Goal: Task Accomplishment & Management: Manage account settings

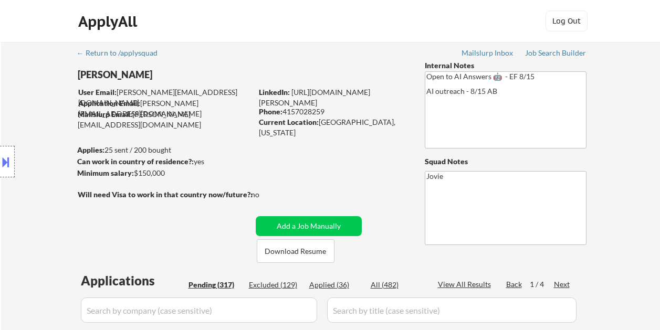
select select ""pending""
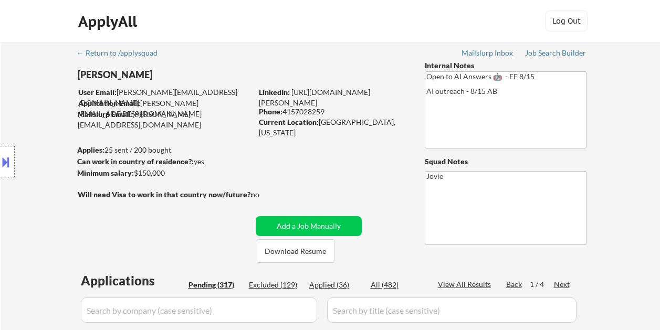
select select ""pending""
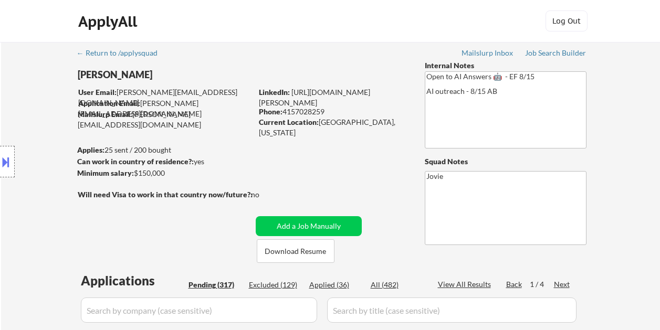
select select ""pending""
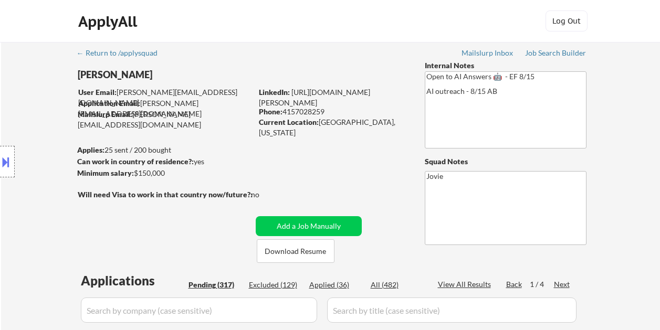
select select ""pending""
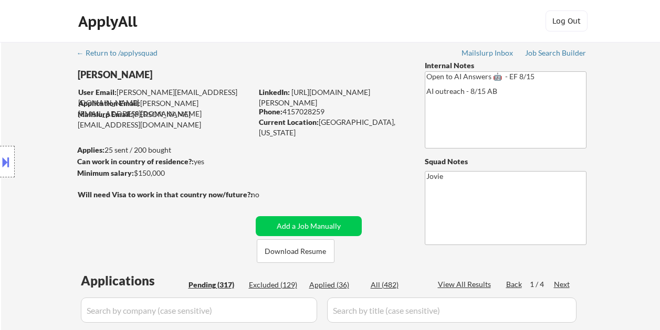
select select ""pending""
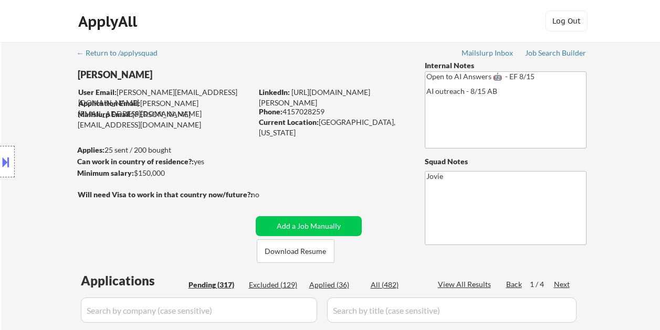
select select ""pending""
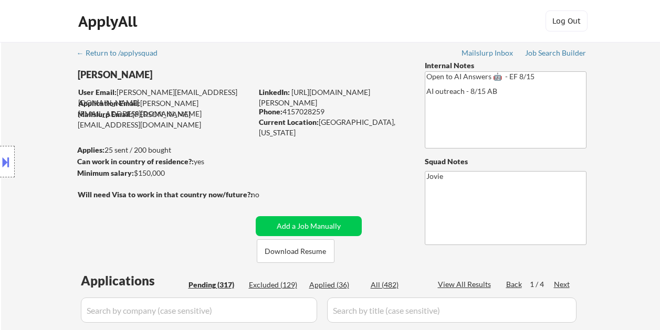
select select ""pending""
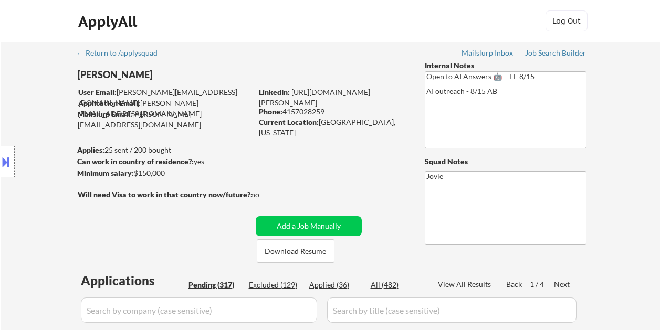
select select ""pending""
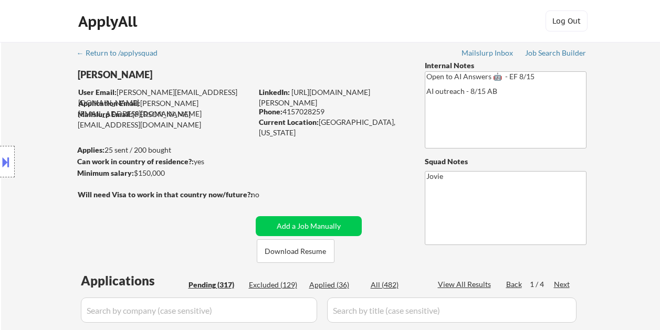
select select ""pending""
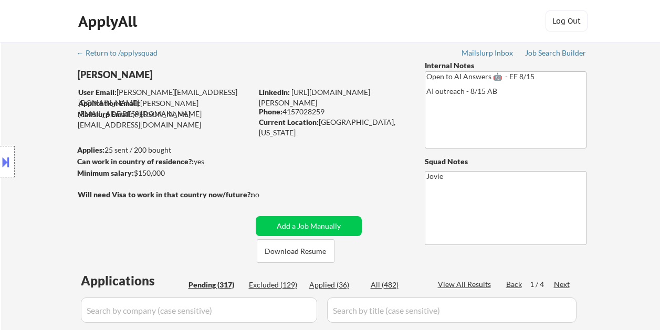
select select ""pending""
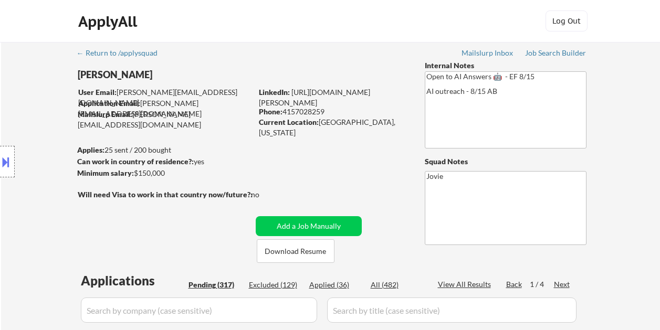
select select ""pending""
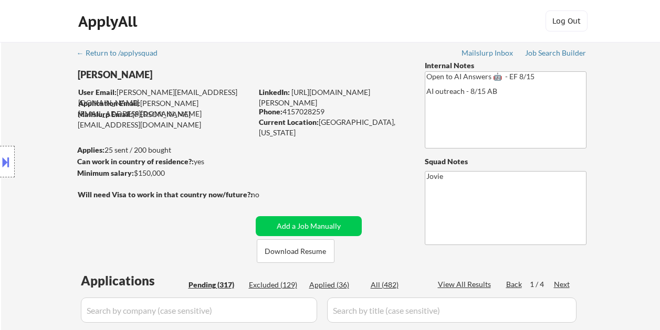
select select ""pending""
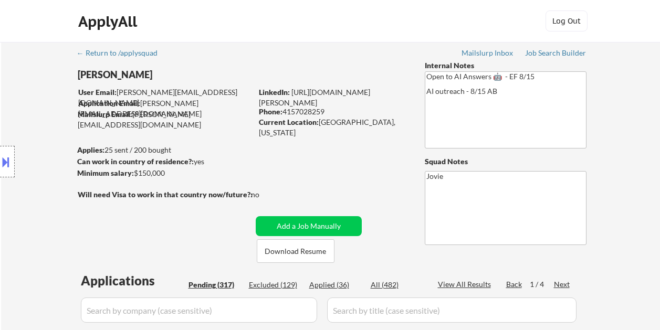
select select ""pending""
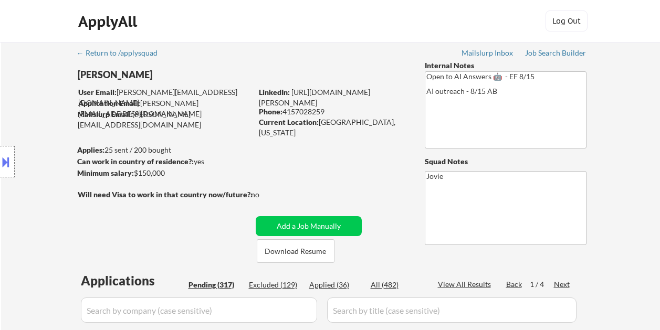
select select ""pending""
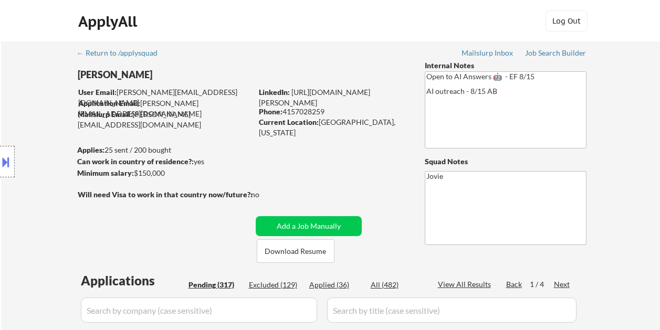
select select ""pending""
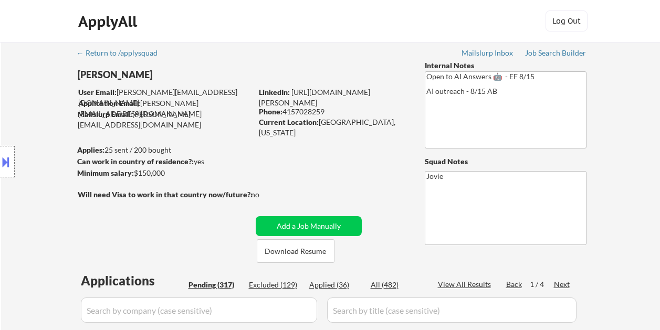
select select ""pending""
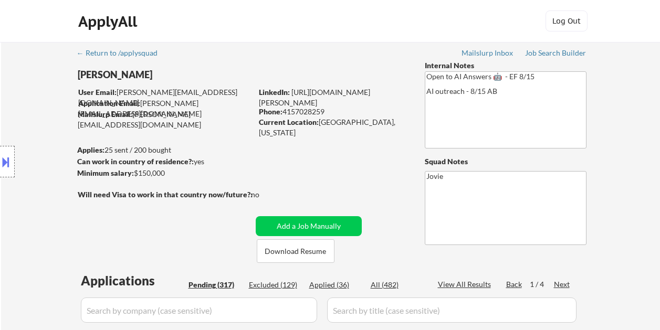
select select ""pending""
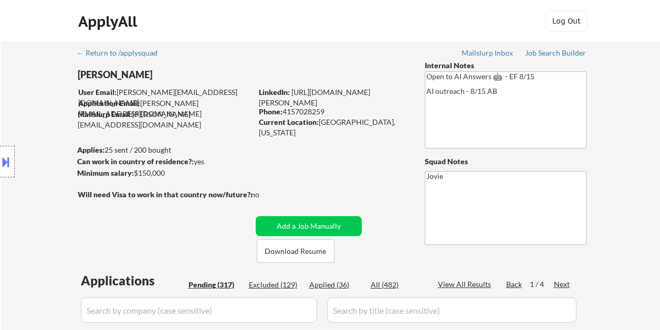
select select ""pending""
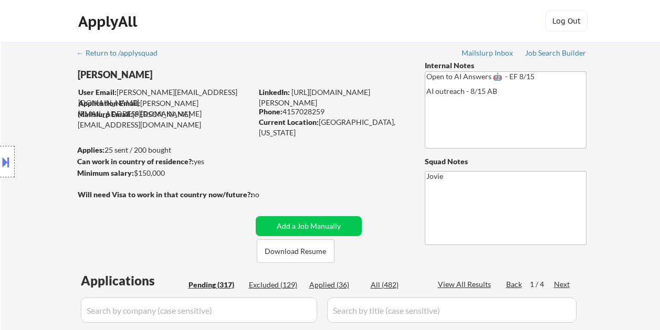
select select ""pending""
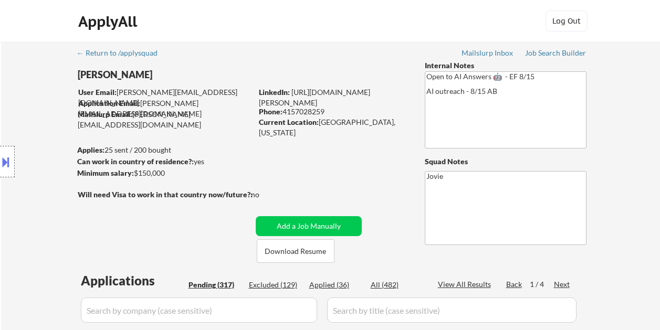
select select ""pending""
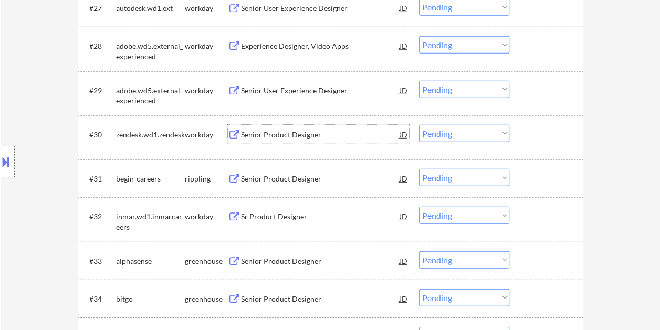
scroll to position [1417, 0]
click at [536, 261] on div at bounding box center [547, 260] width 46 height 19
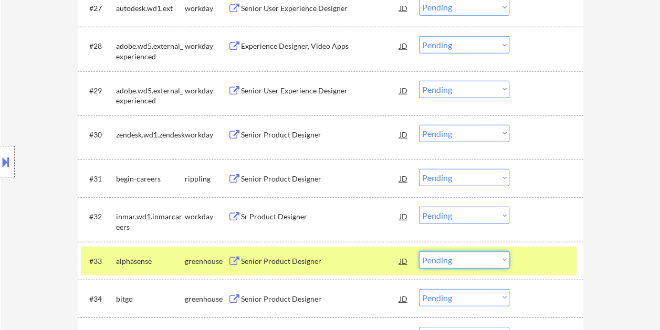
click at [463, 261] on select "Choose an option... Pending Applied Excluded (Questions) Excluded (Expired) Exc…" at bounding box center [464, 259] width 90 height 17
click at [419, 251] on select "Choose an option... Pending Applied Excluded (Questions) Excluded (Expired) Exc…" at bounding box center [464, 259] width 90 height 17
click at [562, 257] on div at bounding box center [547, 260] width 46 height 19
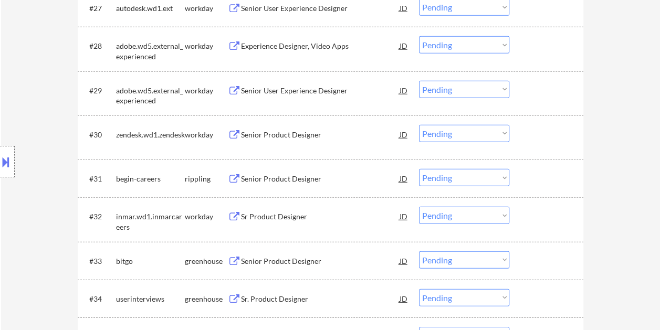
drag, startPoint x: 539, startPoint y: 263, endPoint x: 448, endPoint y: 255, distance: 91.6
click at [538, 263] on div at bounding box center [547, 260] width 46 height 19
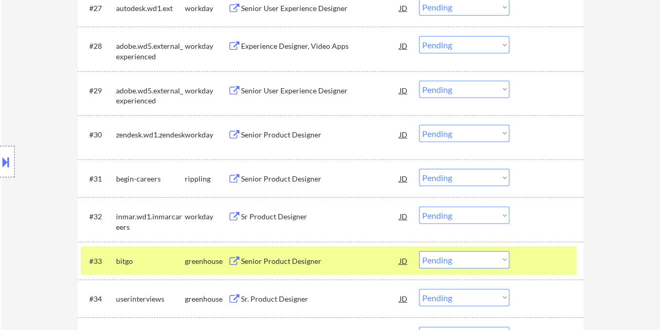
click at [290, 260] on div "Senior Product Designer" at bounding box center [320, 261] width 158 height 10
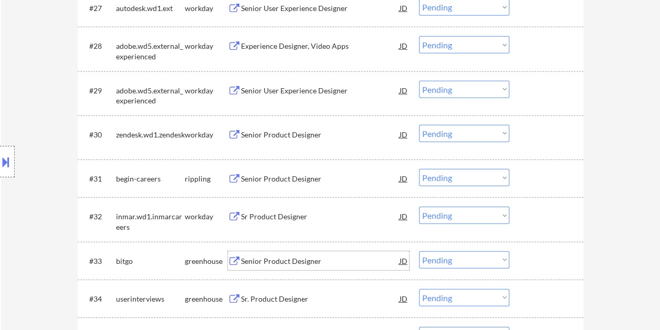
click at [543, 270] on div "#33 bitgo greenhouse Senior Product Designer JD warning_amber Choose an option.…" at bounding box center [328, 261] width 495 height 28
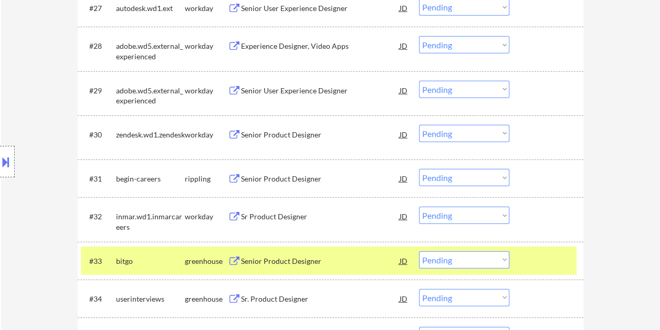
click at [502, 263] on select "Choose an option... Pending Applied Excluded (Questions) Excluded (Expired) Exc…" at bounding box center [464, 259] width 90 height 17
click at [419, 251] on select "Choose an option... Pending Applied Excluded (Questions) Excluded (Expired) Exc…" at bounding box center [464, 259] width 90 height 17
click at [534, 263] on div at bounding box center [547, 260] width 46 height 19
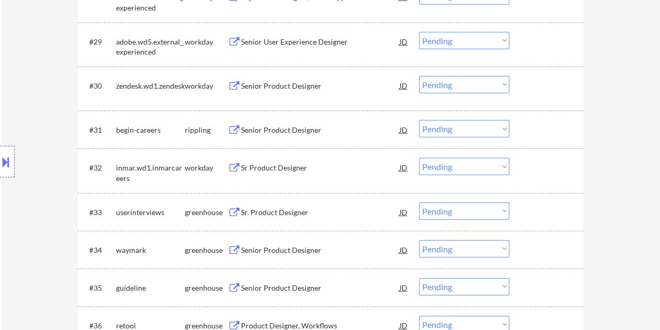
scroll to position [1522, 0]
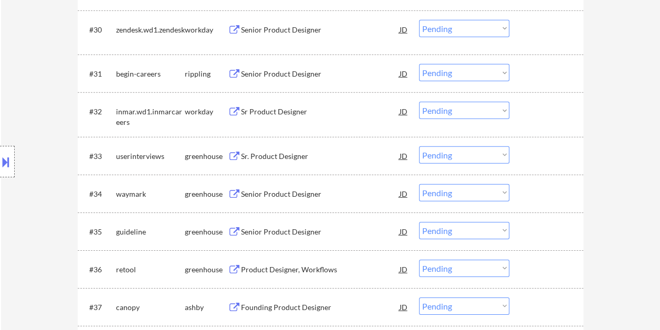
click at [558, 152] on div at bounding box center [547, 155] width 46 height 19
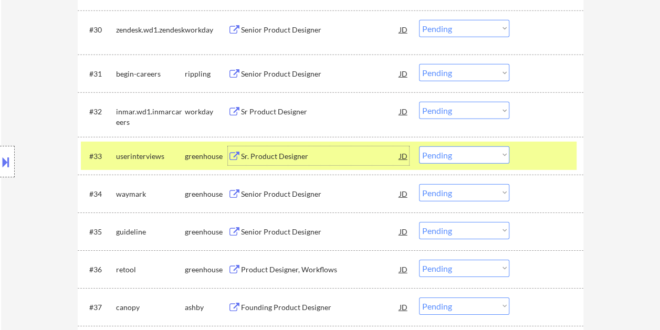
click at [360, 153] on div "Sr. Product Designer" at bounding box center [320, 156] width 158 height 10
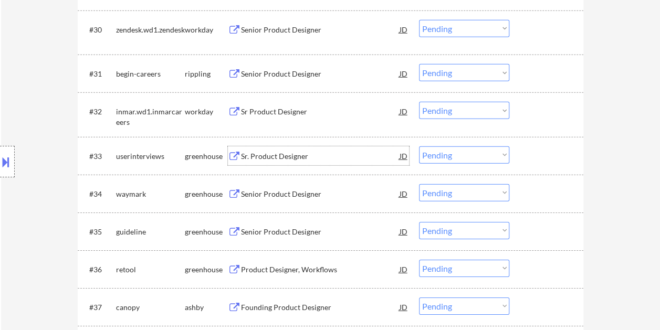
click at [532, 150] on div at bounding box center [547, 155] width 46 height 19
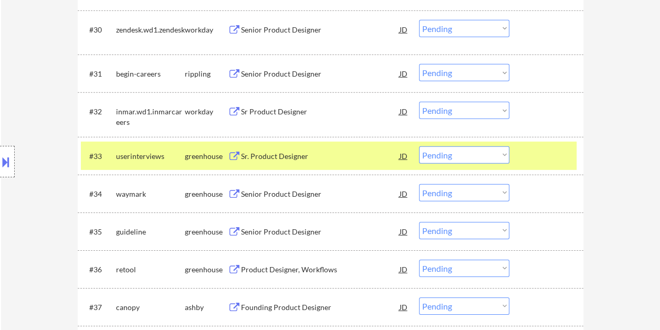
click at [515, 154] on div "#33 userinterviews greenhouse Sr. Product Designer JD warning_amber Choose an o…" at bounding box center [328, 156] width 495 height 28
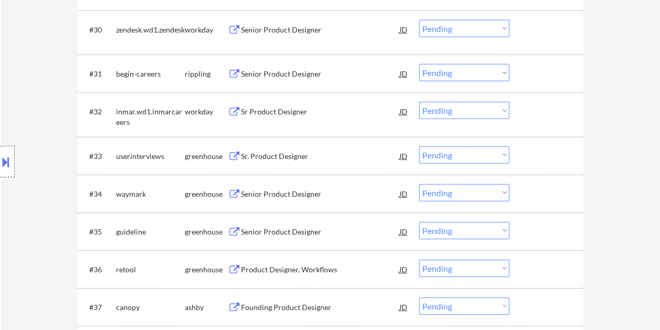
click at [534, 149] on div at bounding box center [547, 155] width 46 height 19
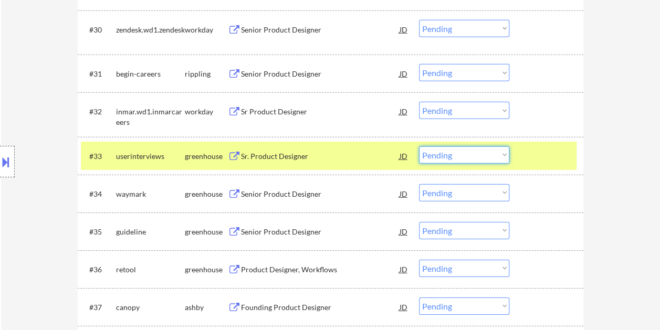
click at [497, 149] on select "Choose an option... Pending Applied Excluded (Questions) Excluded (Expired) Exc…" at bounding box center [464, 154] width 90 height 17
click at [419, 146] on select "Choose an option... Pending Applied Excluded (Questions) Excluded (Expired) Exc…" at bounding box center [464, 154] width 90 height 17
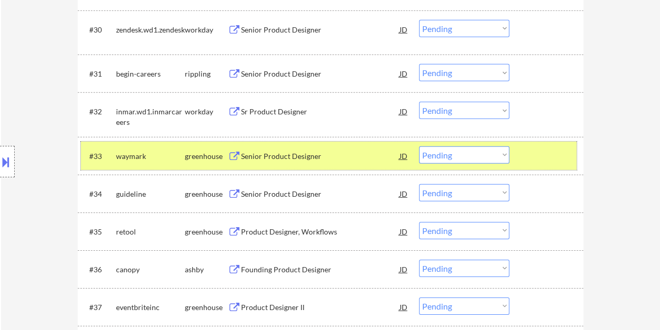
click at [538, 152] on div at bounding box center [547, 155] width 46 height 19
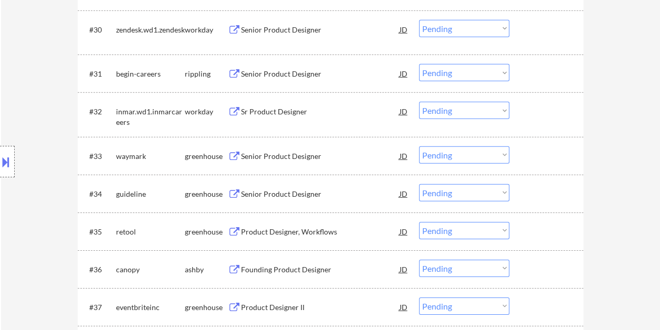
click at [538, 148] on div at bounding box center [547, 155] width 46 height 19
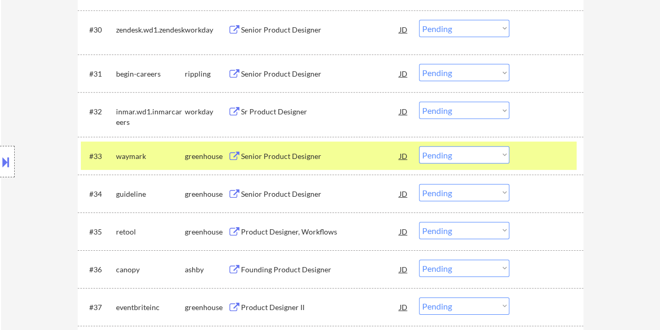
click at [288, 156] on div "Senior Product Designer" at bounding box center [320, 156] width 158 height 10
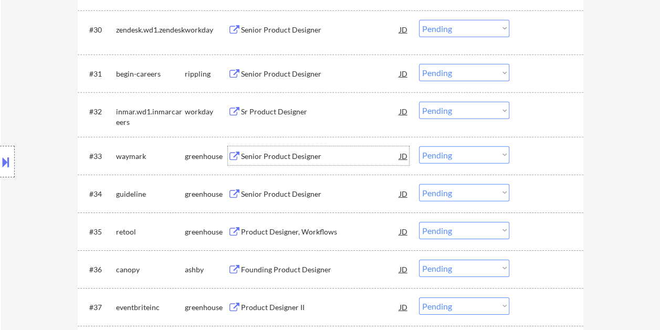
click at [547, 161] on div at bounding box center [547, 155] width 46 height 19
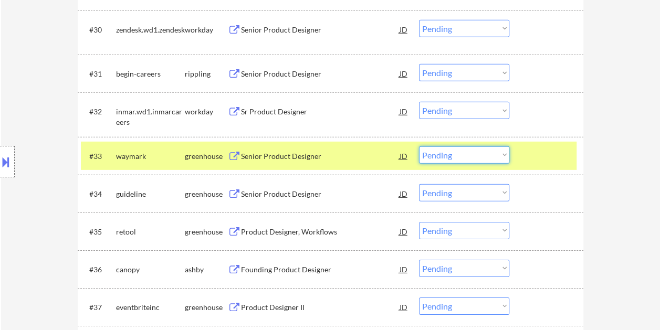
click at [498, 152] on select "Choose an option... Pending Applied Excluded (Questions) Excluded (Expired) Exc…" at bounding box center [464, 154] width 90 height 17
click at [419, 146] on select "Choose an option... Pending Applied Excluded (Questions) Excluded (Expired) Exc…" at bounding box center [464, 154] width 90 height 17
click at [525, 152] on div at bounding box center [547, 155] width 46 height 19
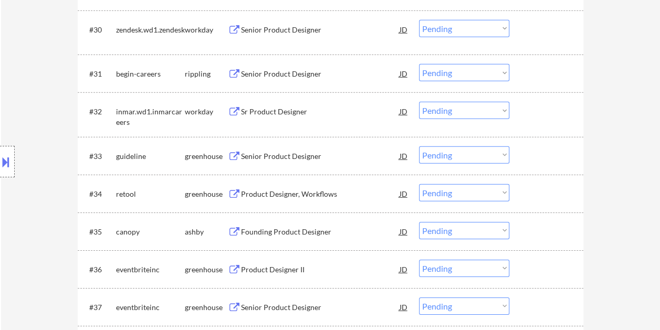
click at [528, 150] on div at bounding box center [547, 155] width 46 height 19
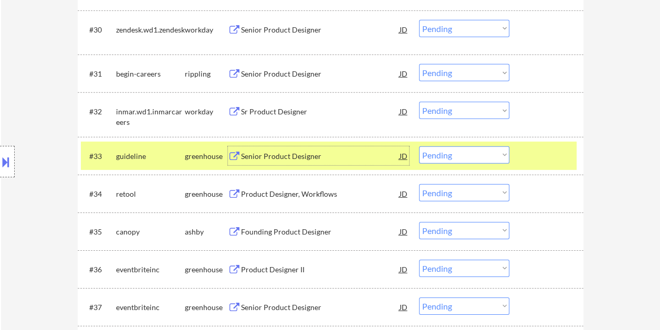
click at [353, 157] on div "Senior Product Designer" at bounding box center [320, 156] width 158 height 10
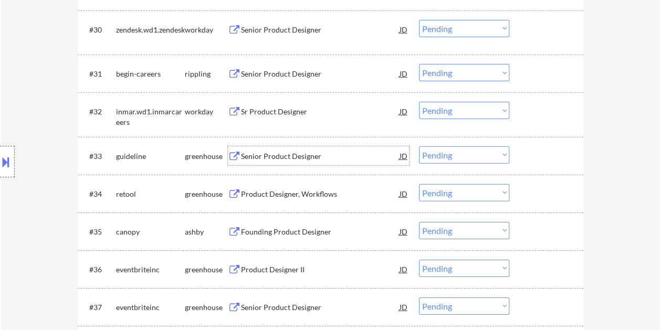
drag, startPoint x: 522, startPoint y: 152, endPoint x: 469, endPoint y: 153, distance: 53.0
click at [521, 152] on div "#33 guideline greenhouse Senior Product Designer JD warning_amber Choose an opt…" at bounding box center [328, 156] width 495 height 28
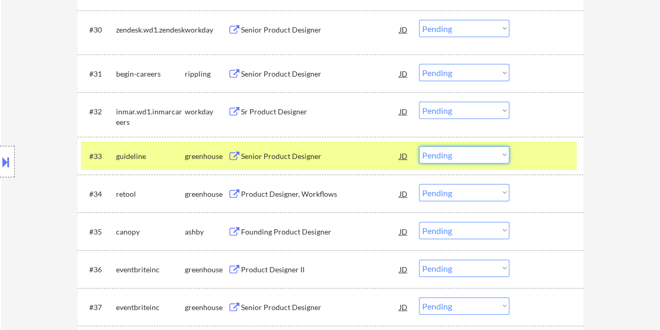
click at [486, 154] on select "Choose an option... Pending Applied Excluded (Questions) Excluded (Expired) Exc…" at bounding box center [464, 154] width 90 height 17
click at [419, 146] on select "Choose an option... Pending Applied Excluded (Questions) Excluded (Expired) Exc…" at bounding box center [464, 154] width 90 height 17
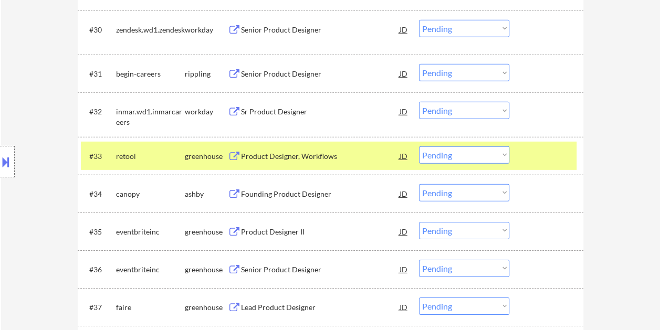
click at [539, 151] on div at bounding box center [547, 155] width 46 height 19
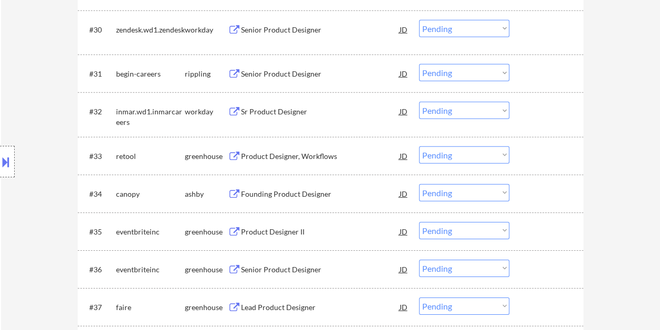
click at [537, 153] on div at bounding box center [547, 155] width 46 height 19
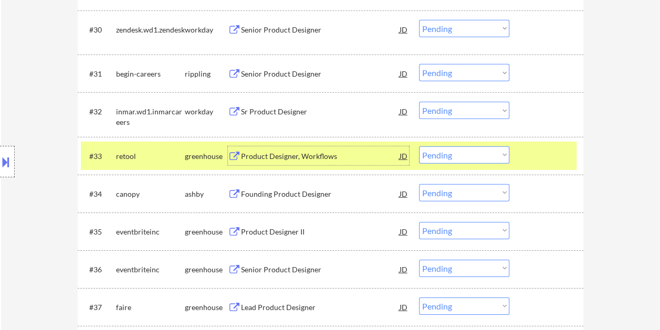
click at [259, 154] on div "Product Designer, Workflows" at bounding box center [320, 156] width 158 height 10
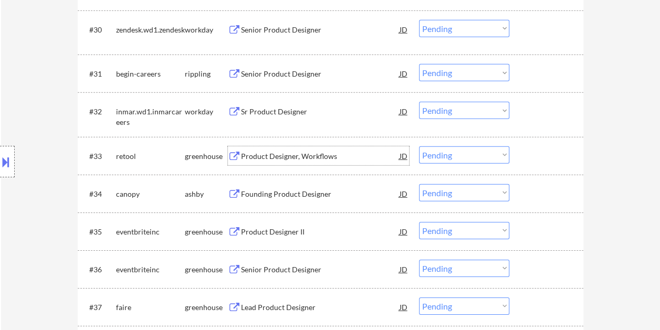
click at [549, 150] on div at bounding box center [547, 155] width 46 height 19
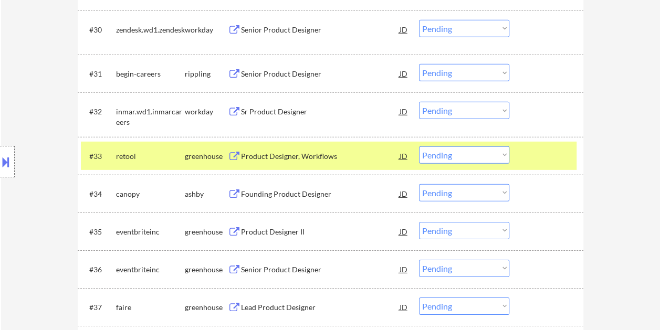
click at [504, 153] on select "Choose an option... Pending Applied Excluded (Questions) Excluded (Expired) Exc…" at bounding box center [464, 154] width 90 height 17
click at [419, 146] on select "Choose an option... Pending Applied Excluded (Questions) Excluded (Expired) Exc…" at bounding box center [464, 154] width 90 height 17
click at [536, 155] on div at bounding box center [547, 155] width 46 height 19
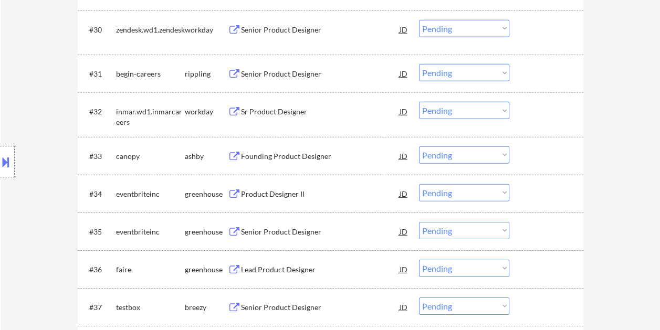
click at [515, 152] on div "#33 canopy [PERSON_NAME] Founding Product Designer JD warning_amber Choose an o…" at bounding box center [328, 156] width 495 height 28
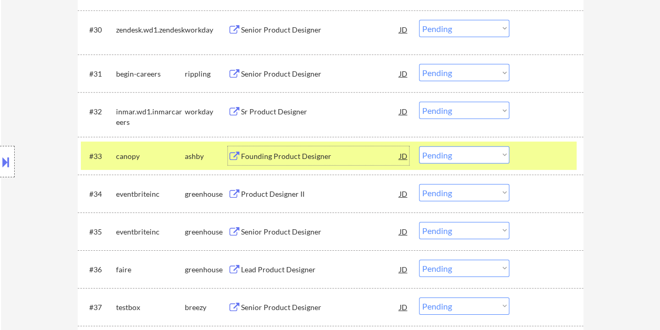
click at [267, 156] on div "Founding Product Designer" at bounding box center [320, 156] width 158 height 10
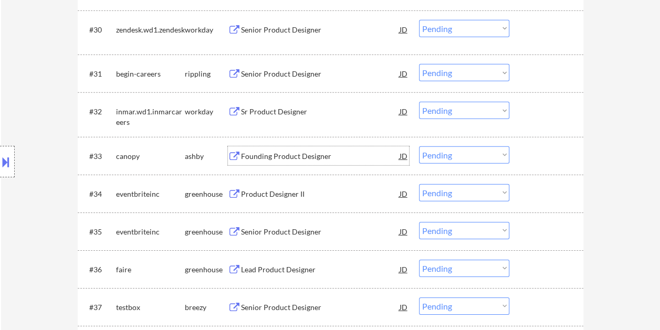
drag, startPoint x: 549, startPoint y: 157, endPoint x: 506, endPoint y: 158, distance: 43.0
click at [548, 157] on div at bounding box center [547, 155] width 46 height 19
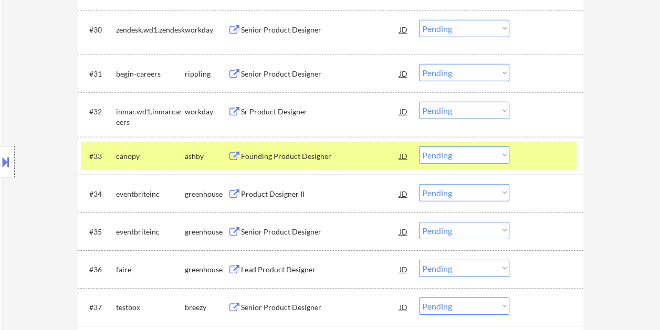
click at [499, 158] on select "Choose an option... Pending Applied Excluded (Questions) Excluded (Expired) Exc…" at bounding box center [464, 154] width 90 height 17
click at [419, 146] on select "Choose an option... Pending Applied Excluded (Questions) Excluded (Expired) Exc…" at bounding box center [464, 154] width 90 height 17
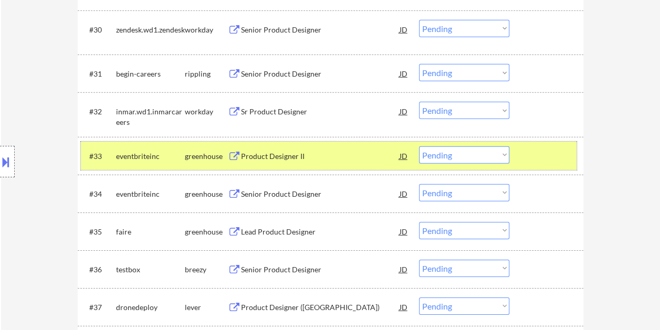
click at [551, 143] on div "#33 eventbriteinc greenhouse Product Designer II JD warning_amber Choose an opt…" at bounding box center [328, 156] width 495 height 28
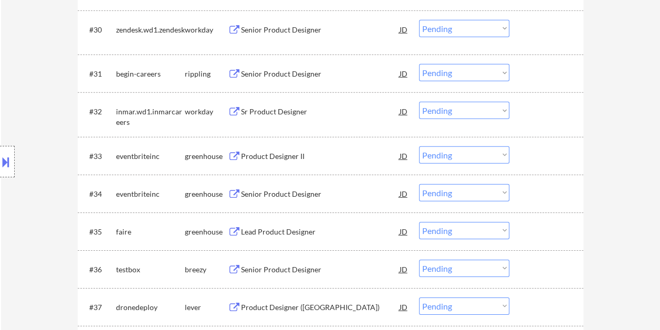
click at [557, 151] on div at bounding box center [547, 155] width 46 height 19
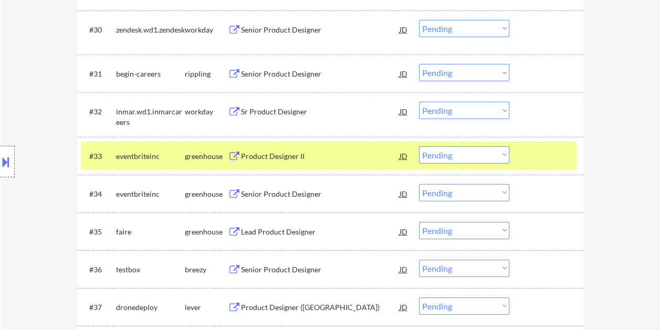
click at [264, 156] on div "Product Designer II" at bounding box center [320, 156] width 158 height 10
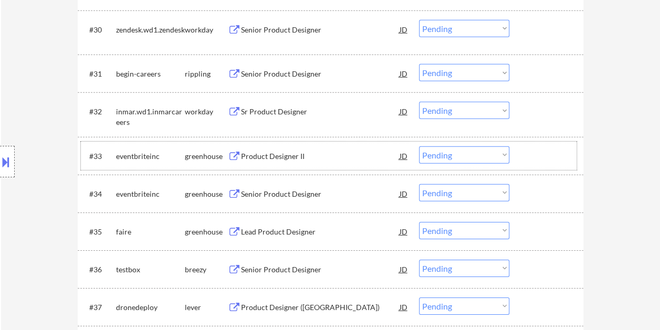
click at [522, 155] on div "#33 eventbriteinc greenhouse Product Designer II JD warning_amber Choose an opt…" at bounding box center [328, 156] width 495 height 28
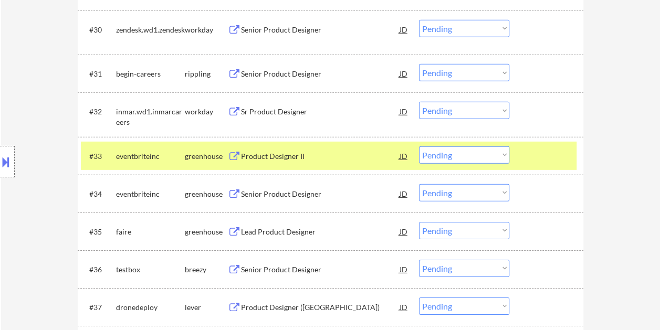
click at [490, 155] on select "Choose an option... Pending Applied Excluded (Questions) Excluded (Expired) Exc…" at bounding box center [464, 154] width 90 height 17
click at [419, 146] on select "Choose an option... Pending Applied Excluded (Questions) Excluded (Expired) Exc…" at bounding box center [464, 154] width 90 height 17
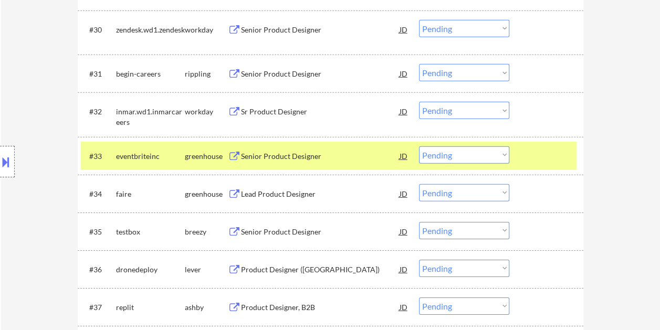
click at [494, 158] on select "Choose an option... Pending Applied Excluded (Questions) Excluded (Expired) Exc…" at bounding box center [464, 154] width 90 height 17
click at [419, 146] on select "Choose an option... Pending Applied Excluded (Questions) Excluded (Expired) Exc…" at bounding box center [464, 154] width 90 height 17
select select ""pending""
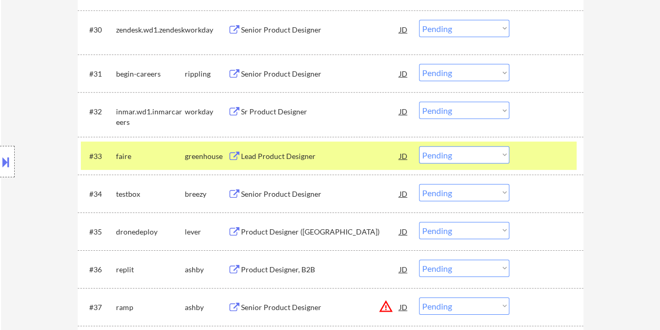
click at [327, 155] on div "Lead Product Designer" at bounding box center [320, 156] width 158 height 10
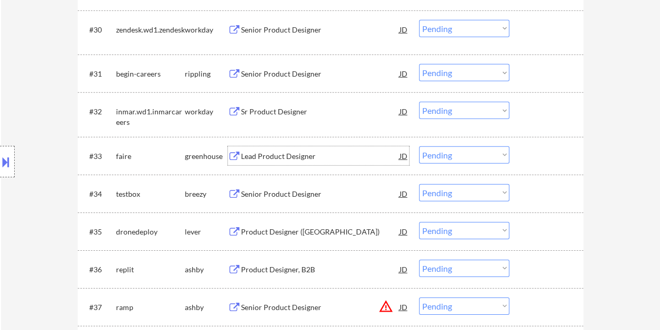
click at [534, 149] on div at bounding box center [547, 155] width 46 height 19
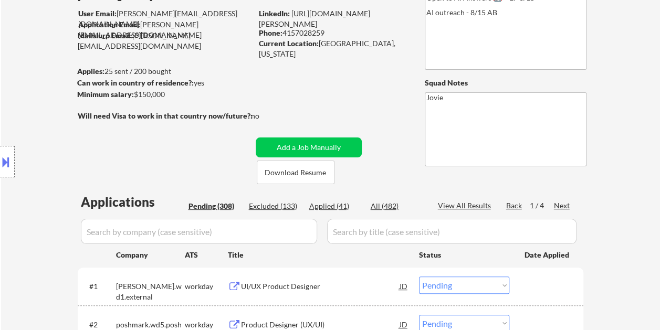
scroll to position [0, 0]
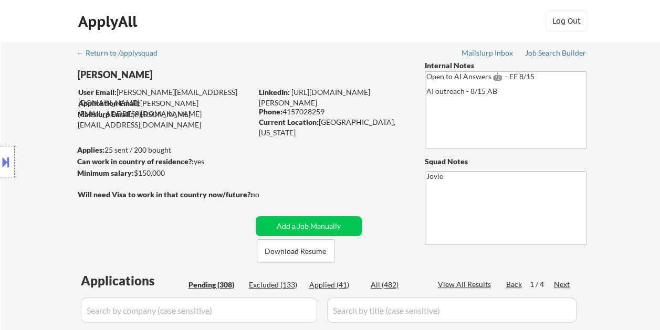
click at [336, 282] on div "Applied (41)" at bounding box center [335, 285] width 52 height 10
select select ""applied""
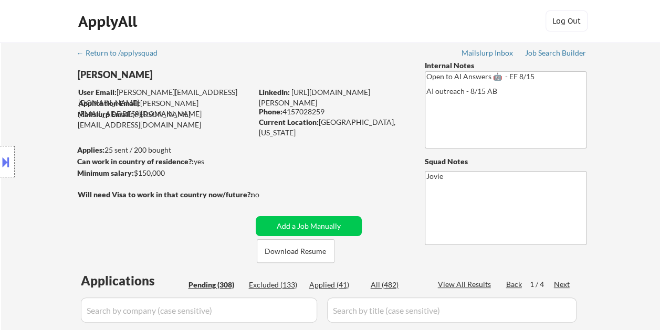
select select ""applied""
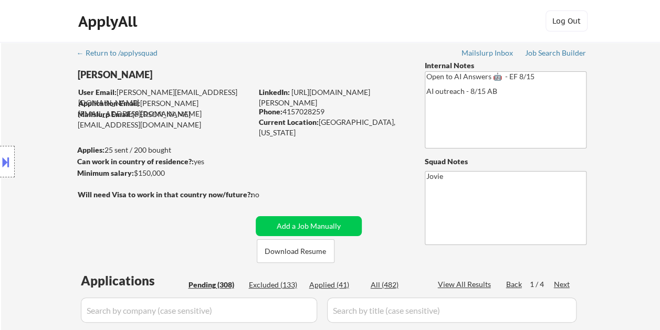
select select ""applied""
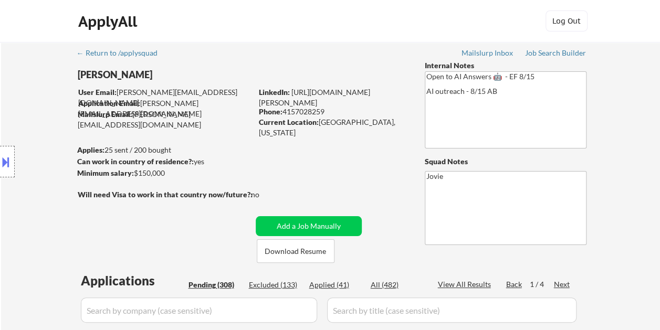
select select ""applied""
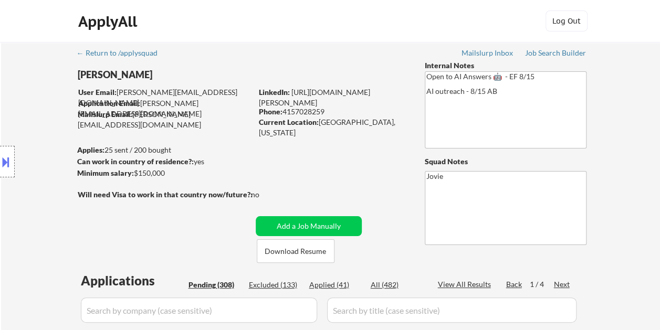
select select ""applied""
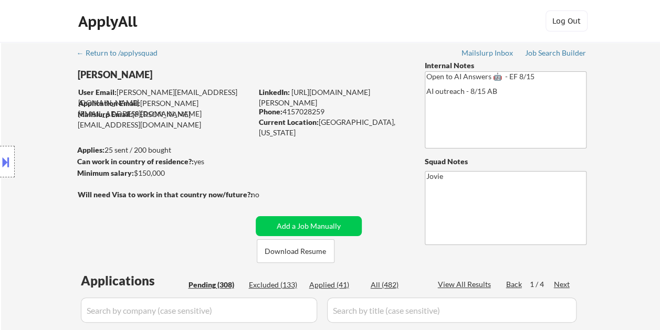
select select ""applied""
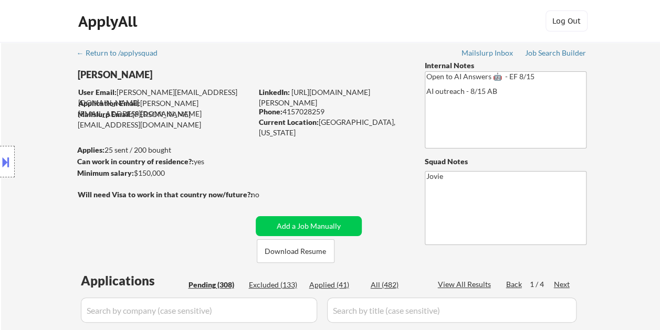
select select ""applied""
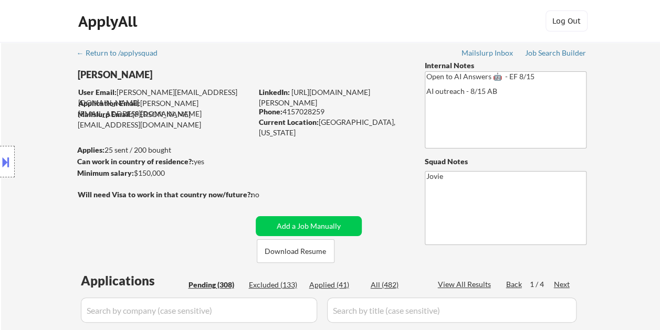
select select ""applied""
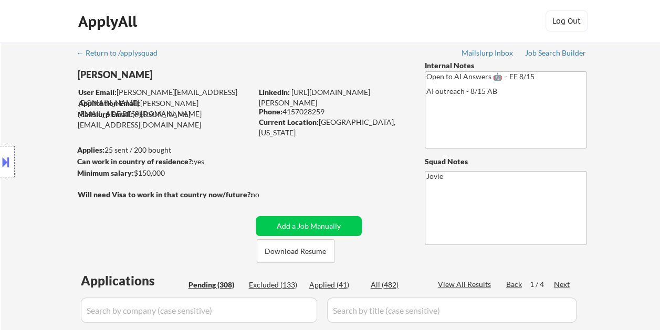
select select ""applied""
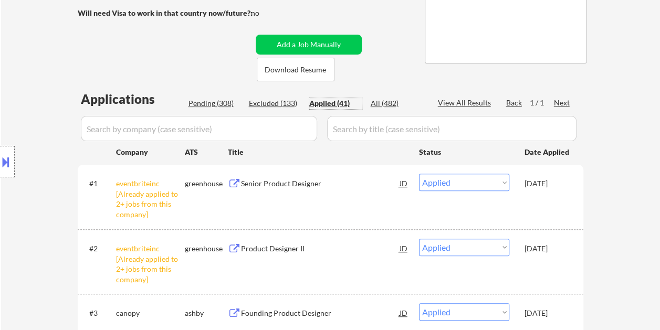
scroll to position [105, 0]
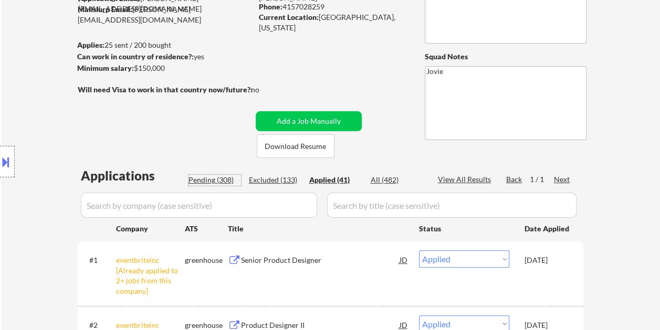
drag, startPoint x: 226, startPoint y: 178, endPoint x: 422, endPoint y: 237, distance: 205.0
click at [226, 178] on div "Pending (308)" at bounding box center [214, 180] width 52 height 10
select select ""pending""
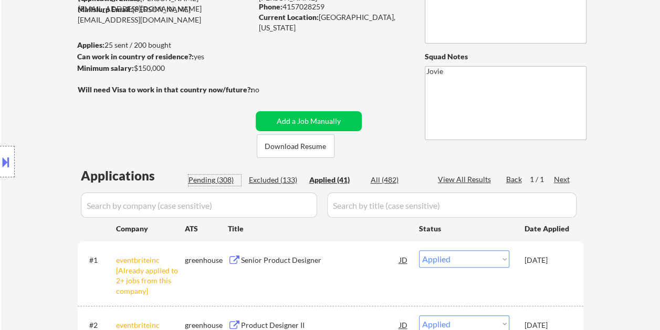
select select ""pending""
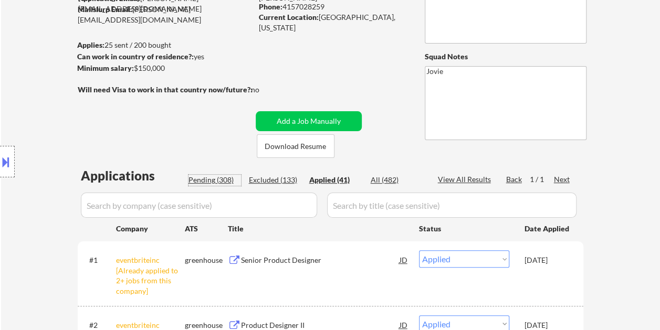
select select ""pending""
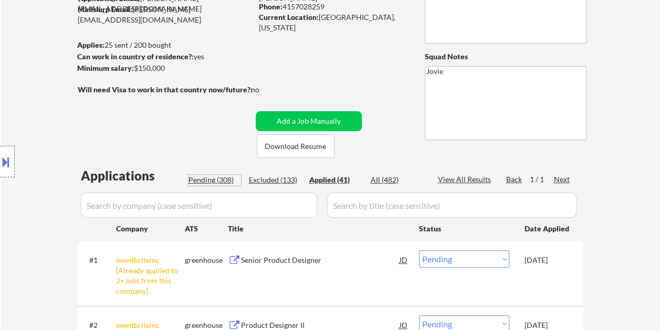
select select ""pending""
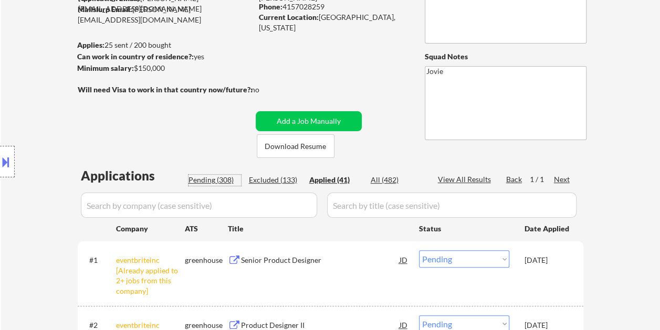
select select ""pending""
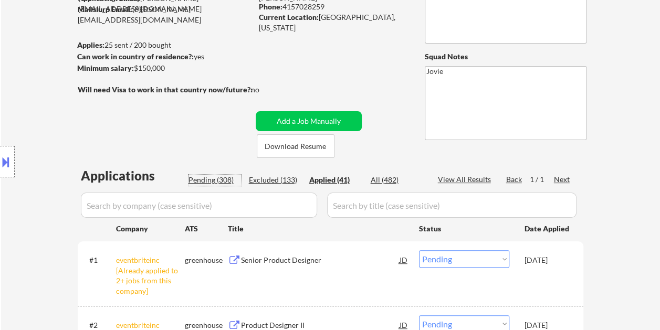
select select ""pending""
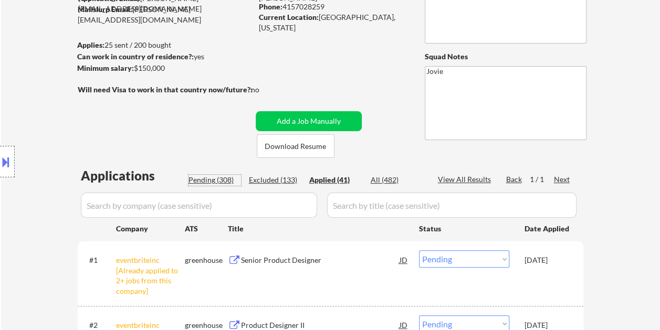
select select ""pending""
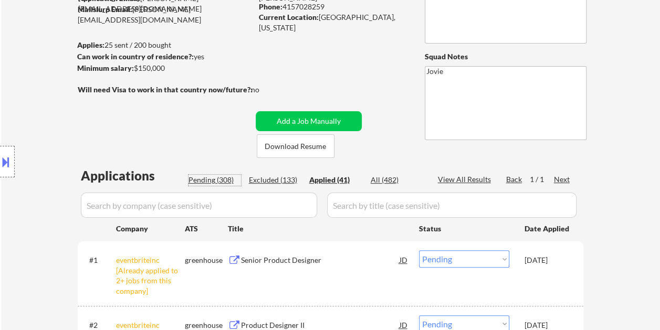
select select ""pending""
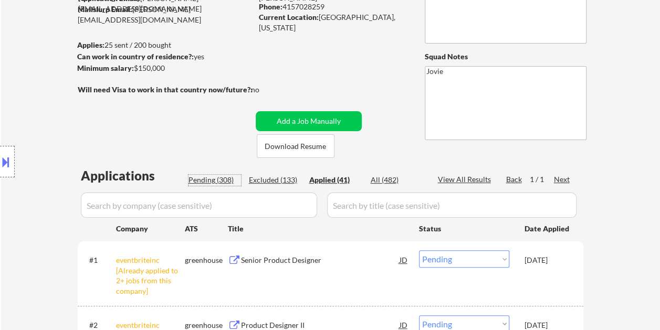
select select ""pending""
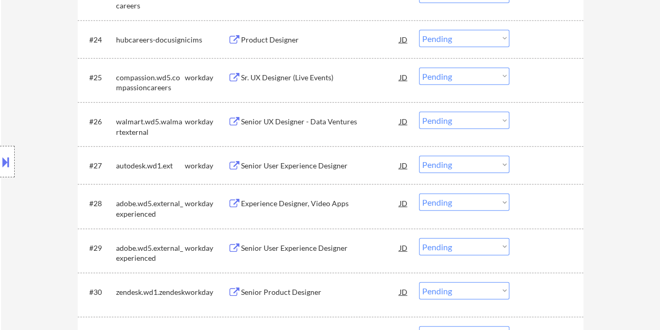
scroll to position [1522, 0]
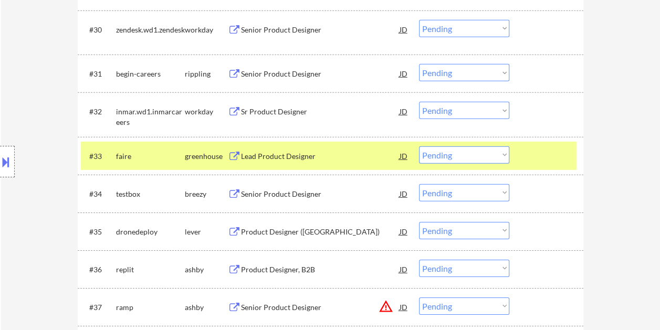
click at [503, 156] on select "Choose an option... Pending Applied Excluded (Questions) Excluded (Expired) Exc…" at bounding box center [464, 154] width 90 height 17
click at [419, 146] on select "Choose an option... Pending Applied Excluded (Questions) Excluded (Expired) Exc…" at bounding box center [464, 154] width 90 height 17
select select ""pending""
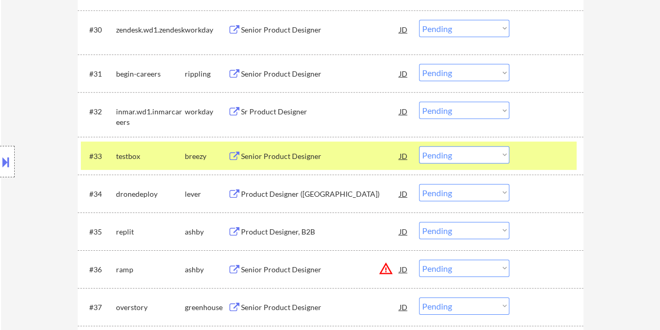
click at [521, 155] on div "#33 testbox breezy Senior Product Designer JD warning_amber Choose an option...…" at bounding box center [328, 156] width 495 height 28
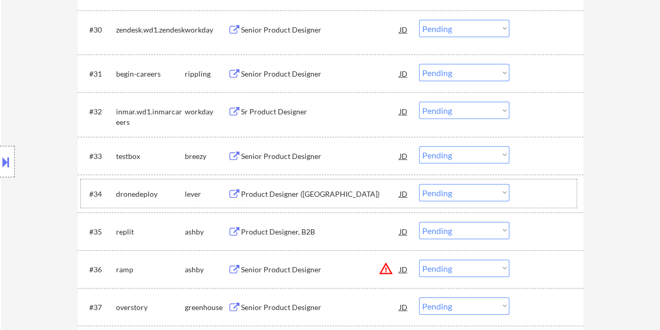
click at [530, 191] on div at bounding box center [547, 193] width 46 height 19
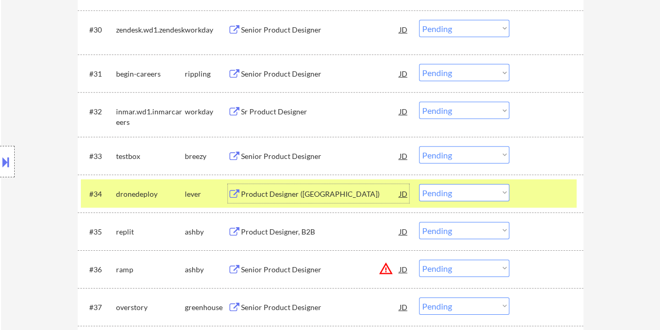
click at [303, 200] on div "Product Designer ([GEOGRAPHIC_DATA])" at bounding box center [320, 193] width 158 height 19
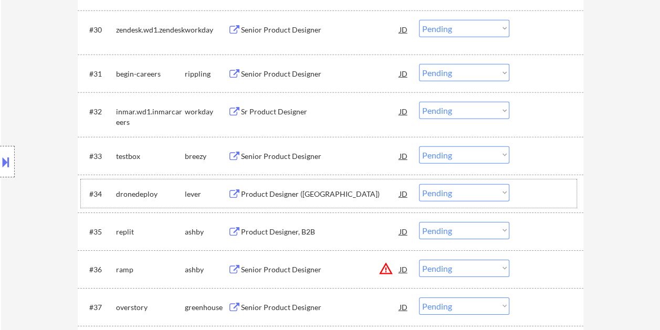
click at [539, 193] on div at bounding box center [547, 193] width 46 height 19
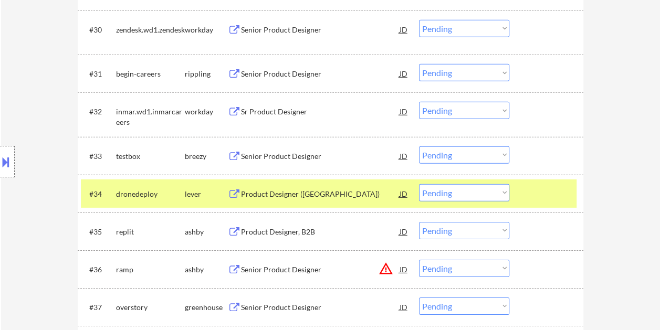
click at [500, 189] on select "Choose an option... Pending Applied Excluded (Questions) Excluded (Expired) Exc…" at bounding box center [464, 192] width 90 height 17
click at [419, 184] on select "Choose an option... Pending Applied Excluded (Questions) Excluded (Expired) Exc…" at bounding box center [464, 192] width 90 height 17
click at [522, 197] on div "#34 replit [PERSON_NAME] Product Designer, B2B JD warning_amber Choose an optio…" at bounding box center [328, 193] width 495 height 28
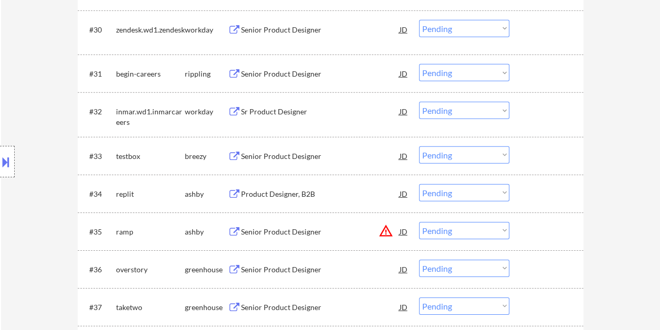
click at [318, 191] on div "Product Designer, B2B" at bounding box center [320, 194] width 158 height 10
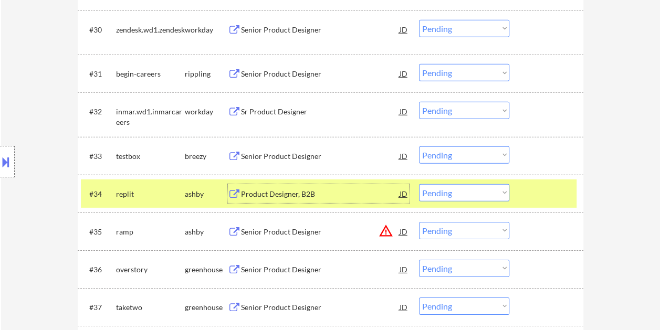
click at [497, 195] on select "Choose an option... Pending Applied Excluded (Questions) Excluded (Expired) Exc…" at bounding box center [464, 192] width 90 height 17
click at [419, 184] on select "Choose an option... Pending Applied Excluded (Questions) Excluded (Expired) Exc…" at bounding box center [464, 192] width 90 height 17
click at [539, 193] on div at bounding box center [547, 193] width 46 height 19
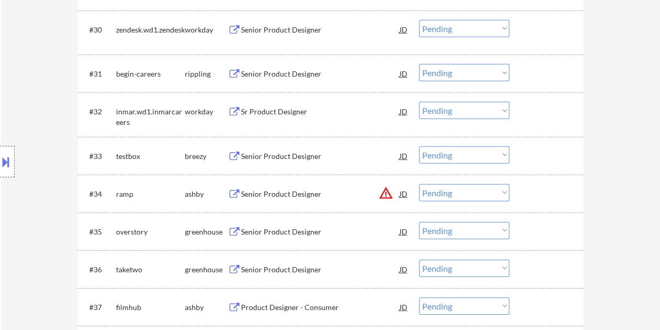
drag, startPoint x: 542, startPoint y: 194, endPoint x: 416, endPoint y: 196, distance: 126.0
click at [541, 194] on div at bounding box center [547, 193] width 46 height 19
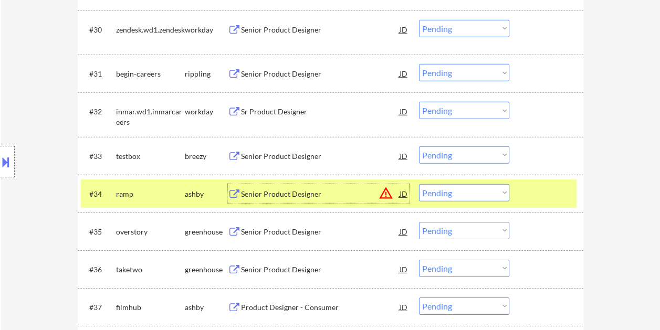
drag, startPoint x: 313, startPoint y: 195, endPoint x: 306, endPoint y: 196, distance: 7.4
click at [313, 195] on div "Senior Product Designer" at bounding box center [320, 194] width 158 height 10
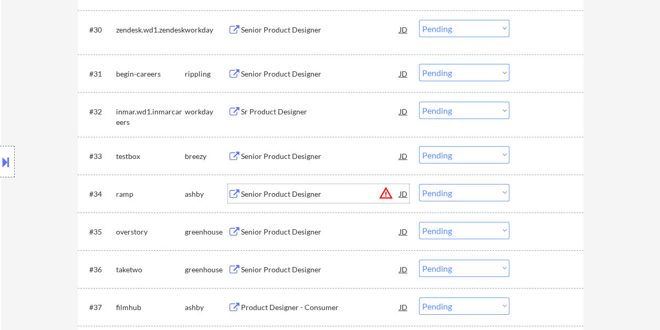
click at [523, 188] on div "#34 ramp [PERSON_NAME] Senior Product Designer JD warning_amber Choose an optio…" at bounding box center [328, 193] width 495 height 28
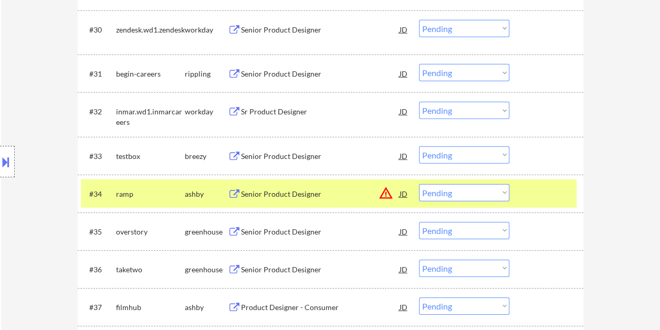
click at [497, 189] on select "Choose an option... Pending Applied Excluded (Questions) Excluded (Expired) Exc…" at bounding box center [464, 192] width 90 height 17
select select ""excluded__bad_match_""
click at [419, 184] on select "Choose an option... Pending Applied Excluded (Questions) Excluded (Expired) Exc…" at bounding box center [464, 192] width 90 height 17
click at [548, 227] on div at bounding box center [547, 231] width 46 height 19
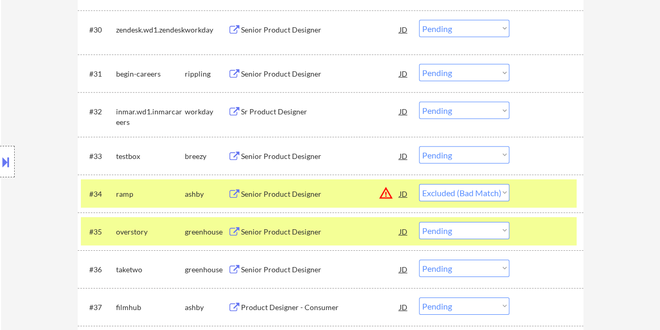
select select ""pending""
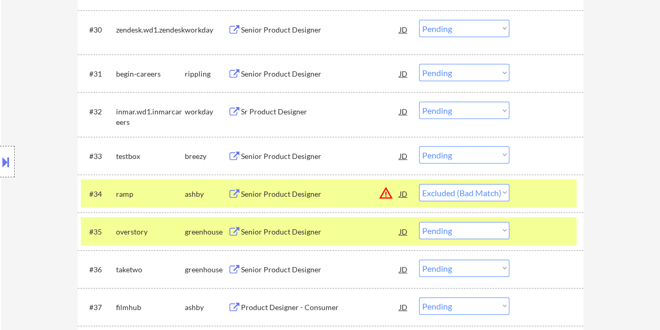
select select ""pending""
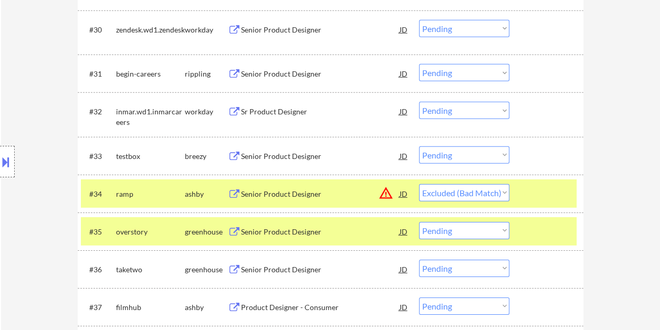
select select ""pending""
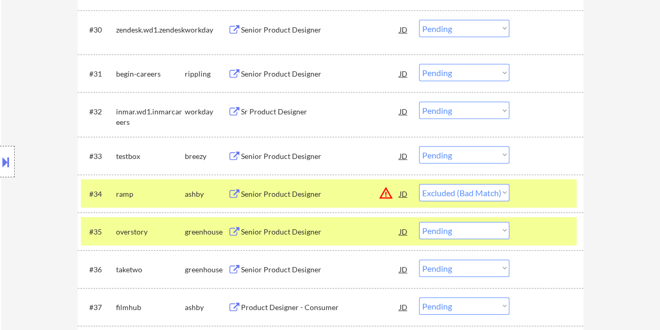
click at [552, 234] on div at bounding box center [547, 231] width 46 height 19
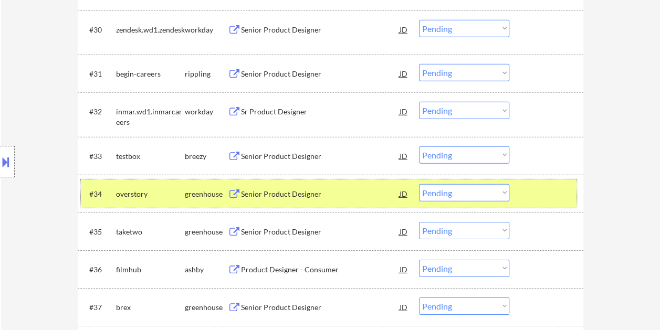
click at [527, 194] on div at bounding box center [547, 193] width 46 height 19
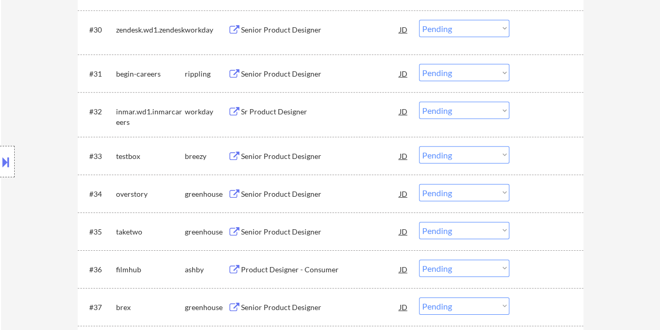
click at [540, 184] on div at bounding box center [547, 193] width 46 height 19
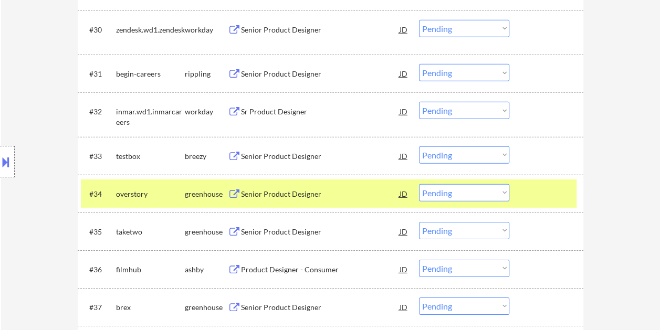
click at [304, 196] on div "Senior Product Designer" at bounding box center [320, 194] width 158 height 10
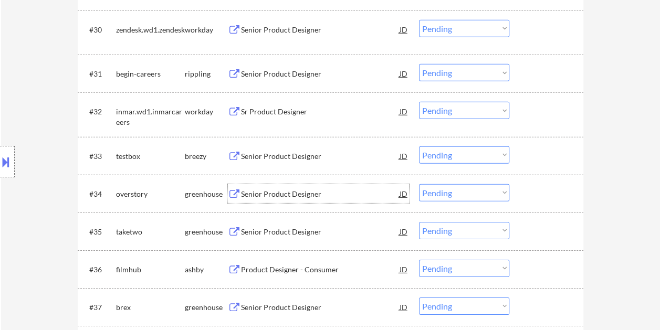
click at [525, 188] on div at bounding box center [547, 193] width 46 height 19
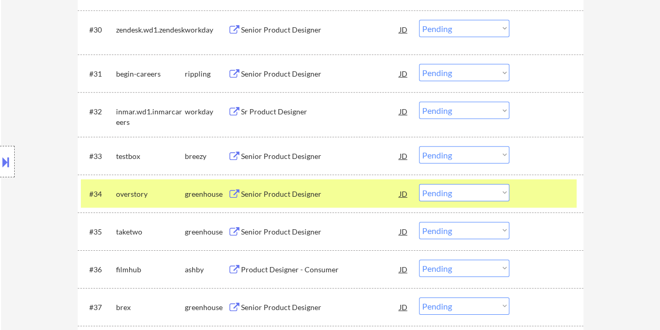
click at [504, 192] on select "Choose an option... Pending Applied Excluded (Questions) Excluded (Expired) Exc…" at bounding box center [464, 192] width 90 height 17
click at [419, 184] on select "Choose an option... Pending Applied Excluded (Questions) Excluded (Expired) Exc…" at bounding box center [464, 192] width 90 height 17
click at [534, 196] on div at bounding box center [547, 193] width 46 height 19
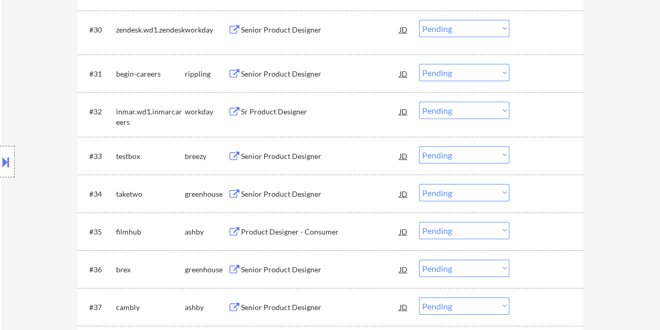
click at [529, 229] on div at bounding box center [547, 231] width 46 height 19
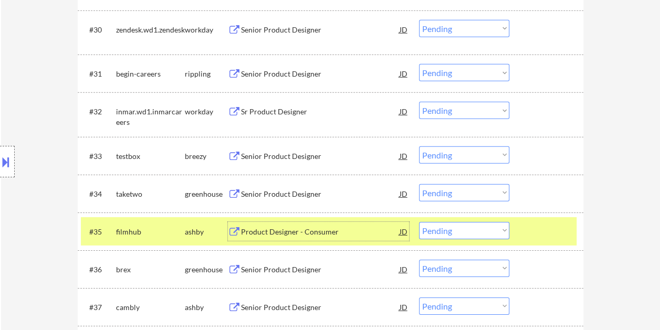
click at [276, 225] on div "Product Designer - Consumer" at bounding box center [320, 231] width 158 height 19
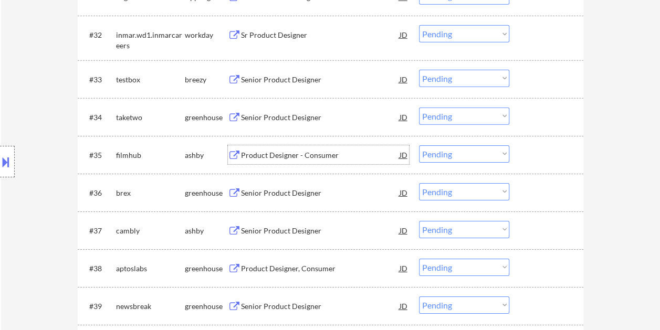
scroll to position [1627, 0]
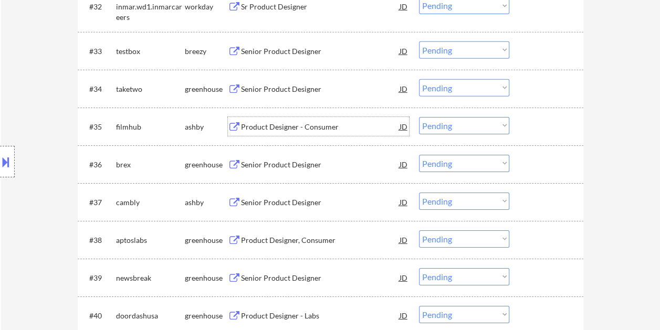
click at [537, 124] on div at bounding box center [547, 126] width 46 height 19
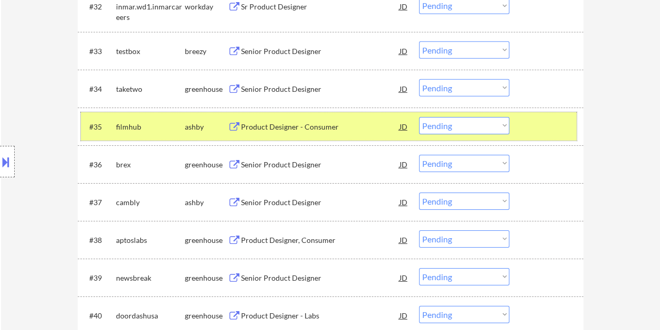
click at [553, 124] on div at bounding box center [547, 126] width 46 height 19
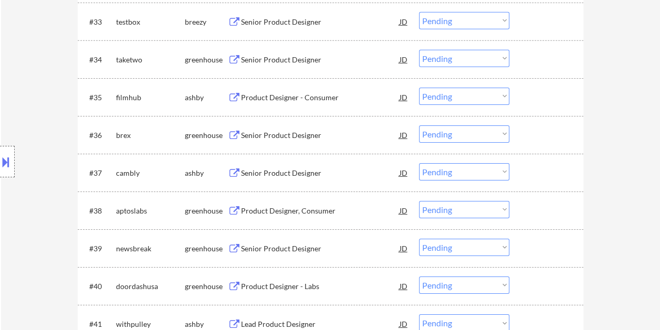
scroll to position [1679, 0]
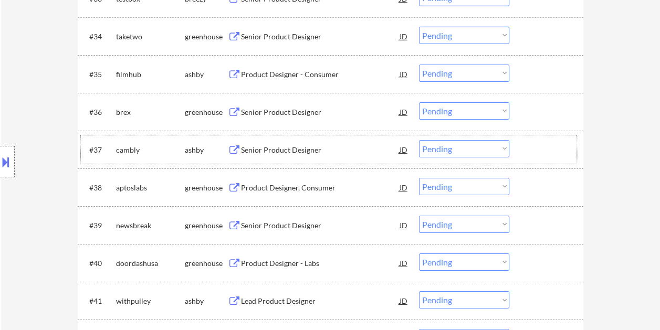
click at [531, 139] on div "#37 cambly [PERSON_NAME] Senior Product Designer JD warning_amber Choose an opt…" at bounding box center [328, 149] width 495 height 28
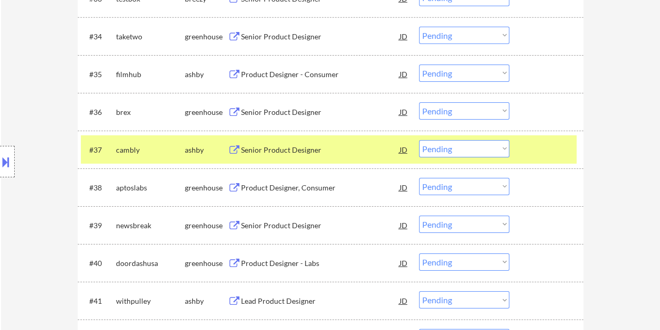
click at [261, 148] on div "Senior Product Designer" at bounding box center [320, 150] width 158 height 10
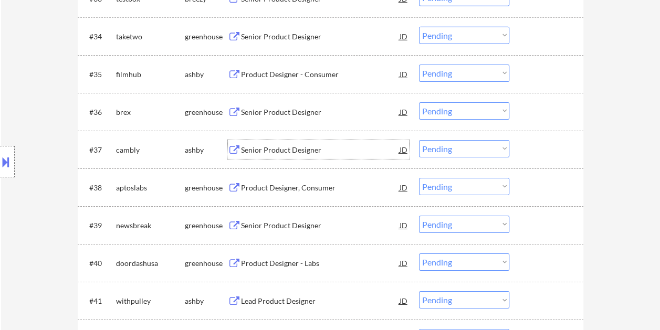
click at [534, 155] on div at bounding box center [547, 149] width 46 height 19
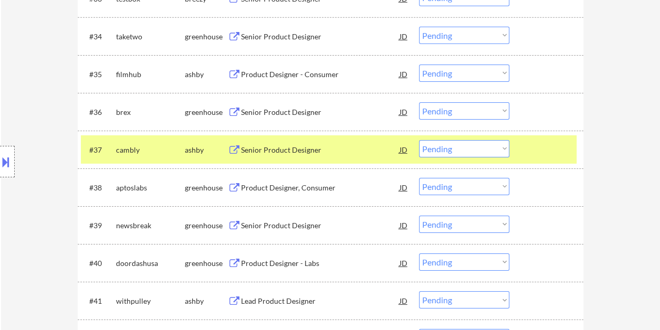
click at [500, 151] on select "Choose an option... Pending Applied Excluded (Questions) Excluded (Expired) Exc…" at bounding box center [464, 148] width 90 height 17
click at [419, 140] on select "Choose an option... Pending Applied Excluded (Questions) Excluded (Expired) Exc…" at bounding box center [464, 148] width 90 height 17
click at [526, 154] on div at bounding box center [547, 149] width 46 height 19
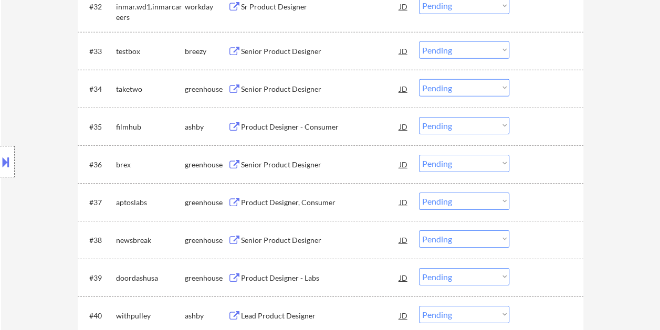
scroll to position [1574, 0]
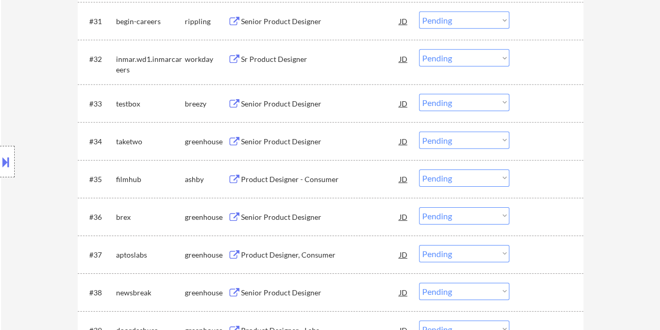
drag, startPoint x: 554, startPoint y: 142, endPoint x: 490, endPoint y: 145, distance: 63.6
click at [551, 142] on div at bounding box center [547, 141] width 46 height 19
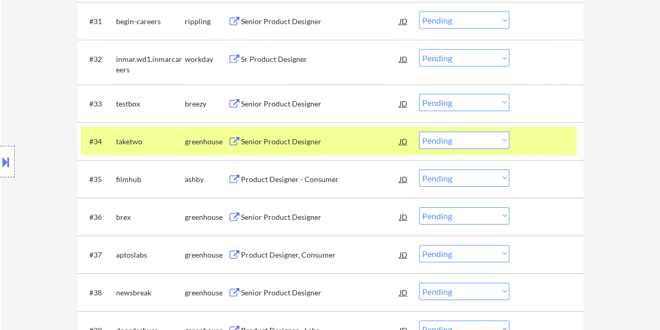
click at [327, 144] on div "Senior Product Designer" at bounding box center [320, 141] width 158 height 10
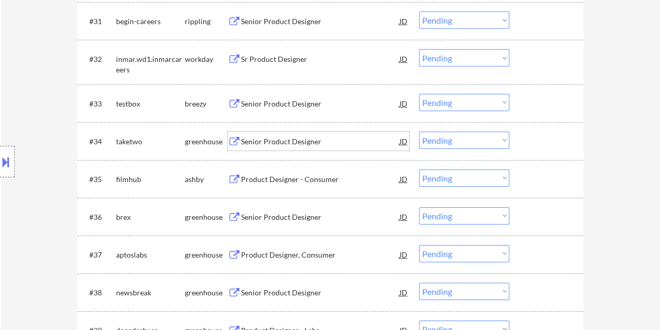
click at [532, 145] on div at bounding box center [547, 141] width 46 height 19
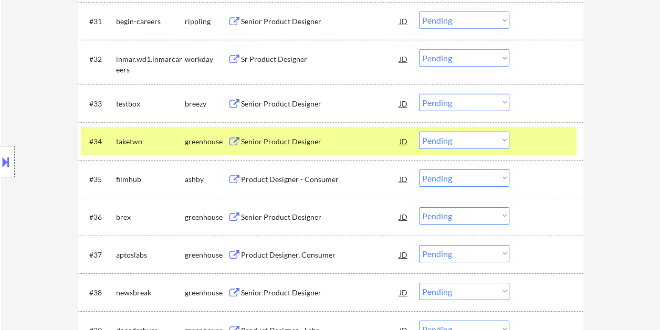
click at [505, 136] on select "Choose an option... Pending Applied Excluded (Questions) Excluded (Expired) Exc…" at bounding box center [464, 140] width 90 height 17
click at [419, 132] on select "Choose an option... Pending Applied Excluded (Questions) Excluded (Expired) Exc…" at bounding box center [464, 140] width 90 height 17
click at [519, 142] on div "#34 filmhub [PERSON_NAME] Product Designer - Consumer JD warning_amber Choose a…" at bounding box center [328, 141] width 495 height 28
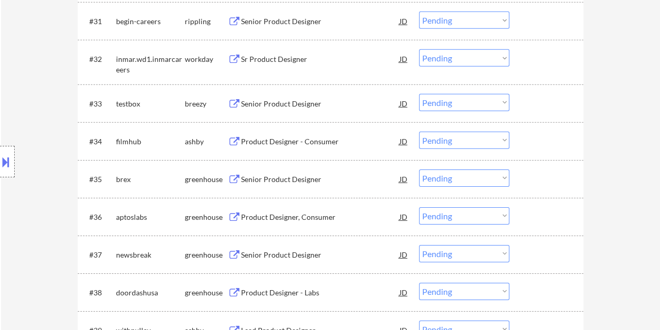
click at [529, 138] on div at bounding box center [547, 141] width 46 height 19
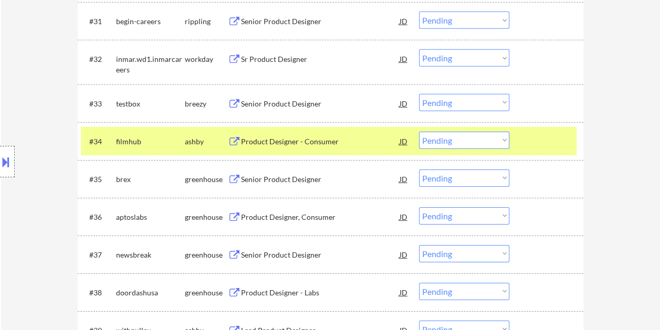
click at [285, 145] on div "Product Designer - Consumer" at bounding box center [320, 141] width 158 height 10
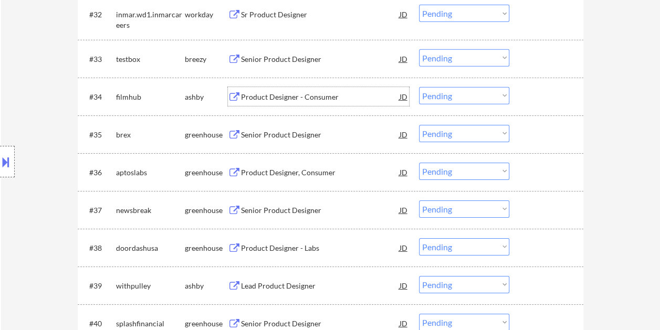
scroll to position [1625, 0]
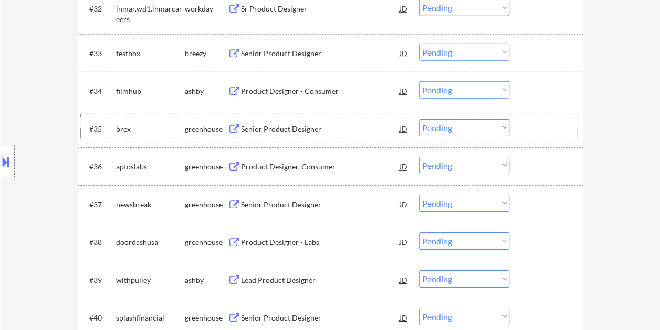
click at [545, 134] on div at bounding box center [547, 128] width 46 height 19
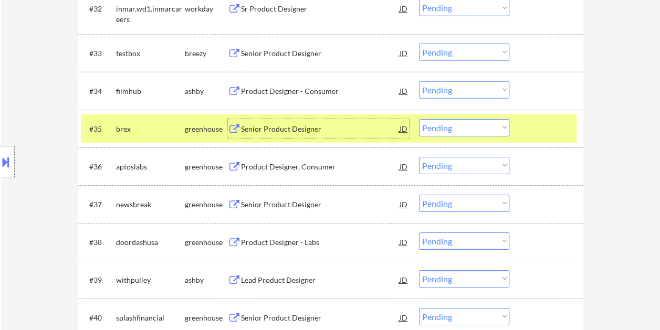
click at [334, 128] on div "Senior Product Designer" at bounding box center [320, 129] width 158 height 10
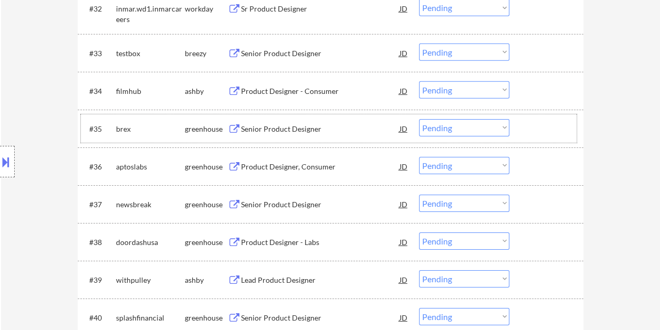
drag, startPoint x: 534, startPoint y: 136, endPoint x: 526, endPoint y: 134, distance: 8.1
click at [534, 136] on div at bounding box center [547, 128] width 46 height 19
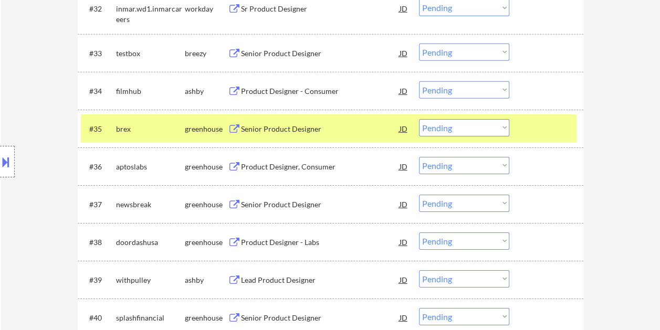
click at [504, 128] on select "Choose an option... Pending Applied Excluded (Questions) Excluded (Expired) Exc…" at bounding box center [464, 127] width 90 height 17
click at [419, 119] on select "Choose an option... Pending Applied Excluded (Questions) Excluded (Expired) Exc…" at bounding box center [464, 127] width 90 height 17
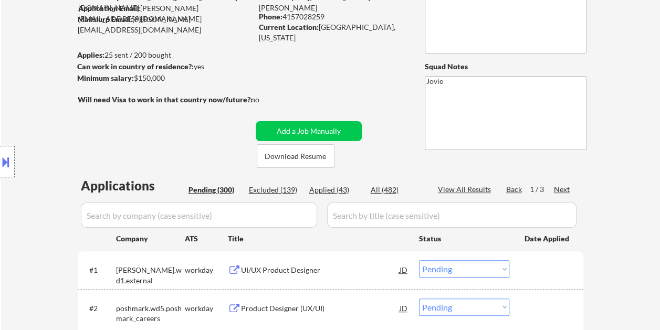
scroll to position [105, 0]
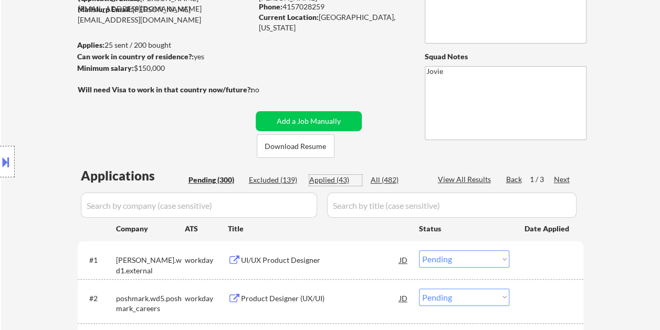
click at [328, 179] on div "Applied (43)" at bounding box center [335, 180] width 52 height 10
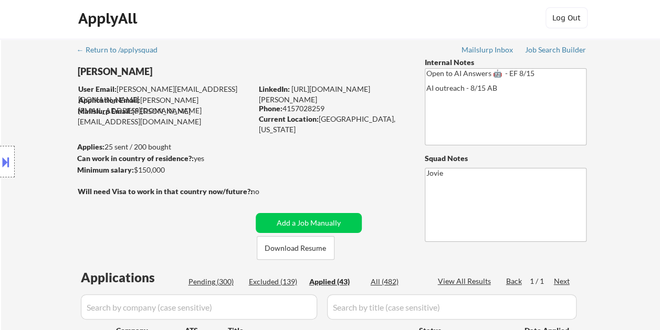
scroll to position [0, 0]
